Goal: Task Accomplishment & Management: Use online tool/utility

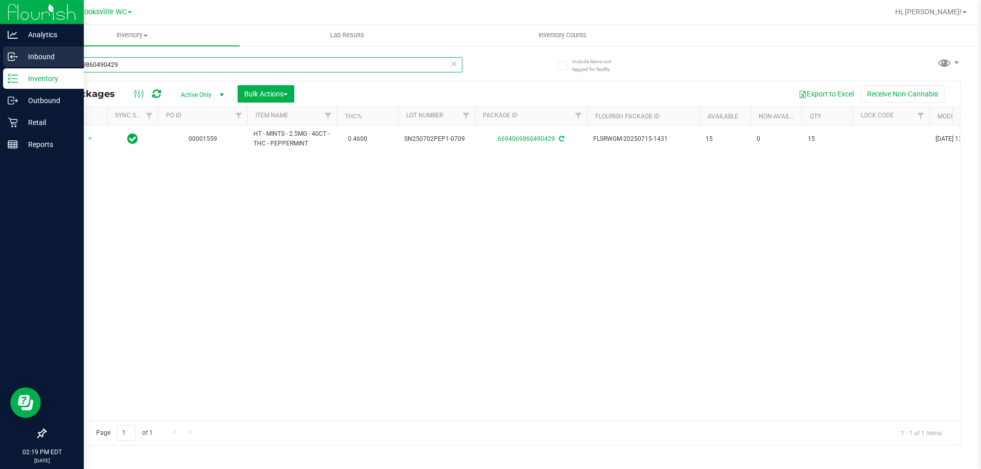
drag, startPoint x: 176, startPoint y: 63, endPoint x: 0, endPoint y: 57, distance: 175.8
click at [0, 60] on div "Analytics Inbound Inventory Outbound Retail Reports 02:19 PM EDT [DATE] 08/24 B…" at bounding box center [490, 234] width 981 height 469
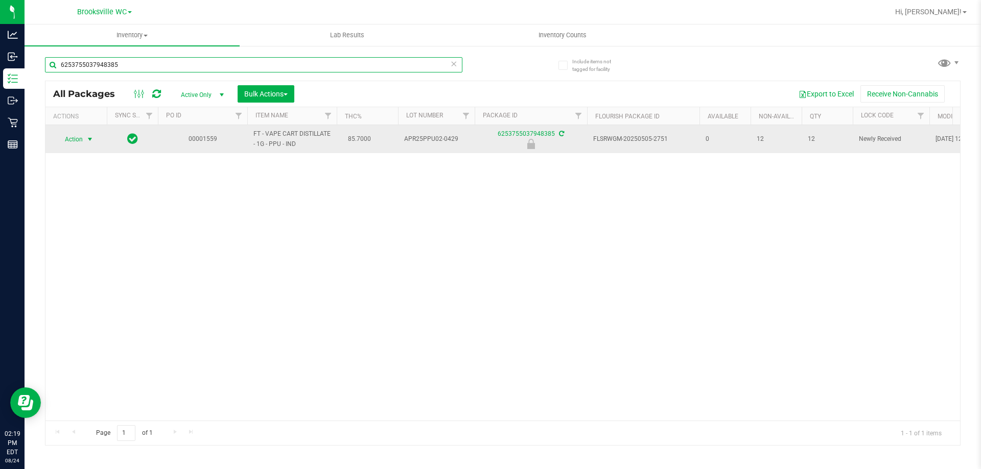
type input "6253755037948385"
click at [70, 135] on span "Action" at bounding box center [70, 139] width 28 height 14
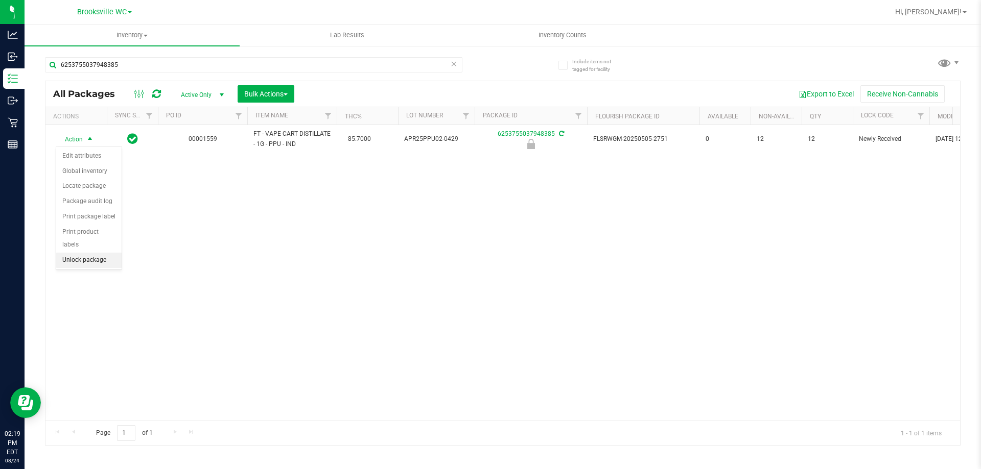
click at [73, 253] on li "Unlock package" at bounding box center [88, 260] width 65 height 15
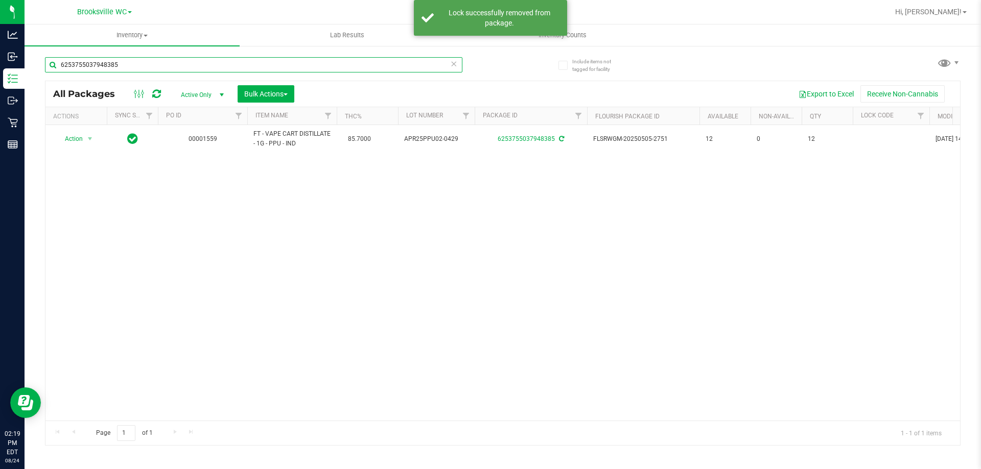
click at [125, 63] on input "6253755037948385" at bounding box center [253, 64] width 417 height 15
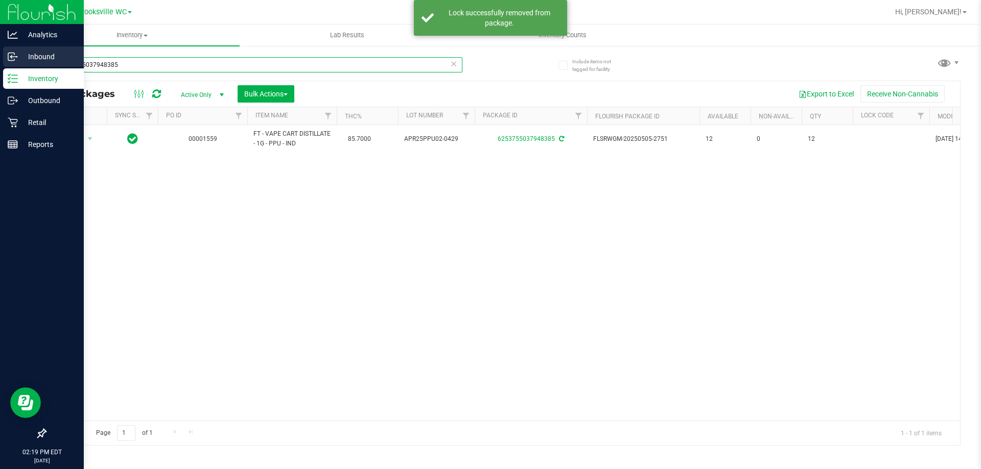
drag, startPoint x: 127, startPoint y: 63, endPoint x: 11, endPoint y: 63, distance: 116.5
click at [12, 63] on div "Analytics Inbound Inventory Outbound Retail Reports 02:19 PM EDT [DATE] 08/24 B…" at bounding box center [490, 234] width 981 height 469
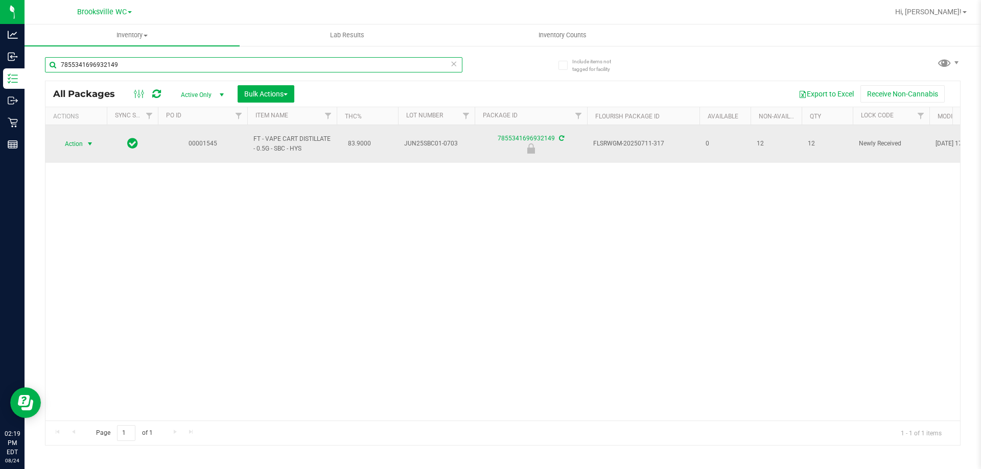
type input "7855341696932149"
click at [79, 143] on span "Action" at bounding box center [70, 144] width 28 height 14
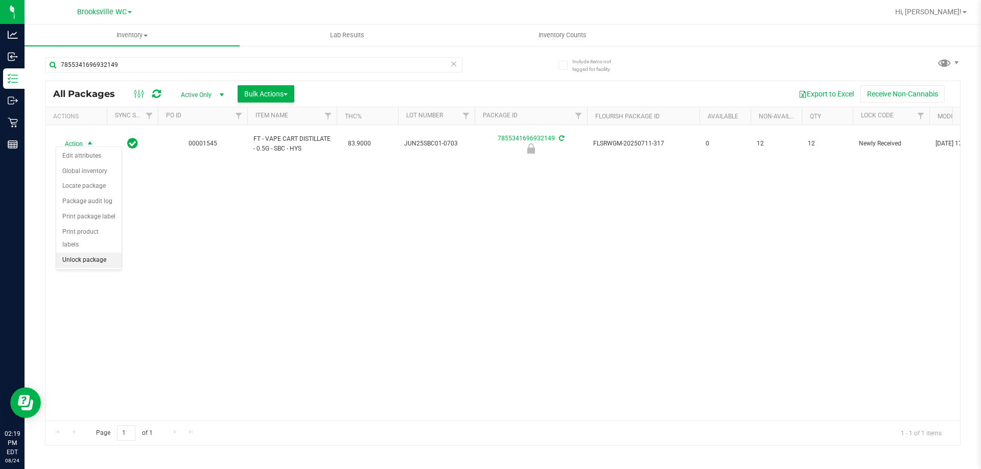
click at [93, 253] on li "Unlock package" at bounding box center [88, 260] width 65 height 15
